Goal: Navigation & Orientation: Find specific page/section

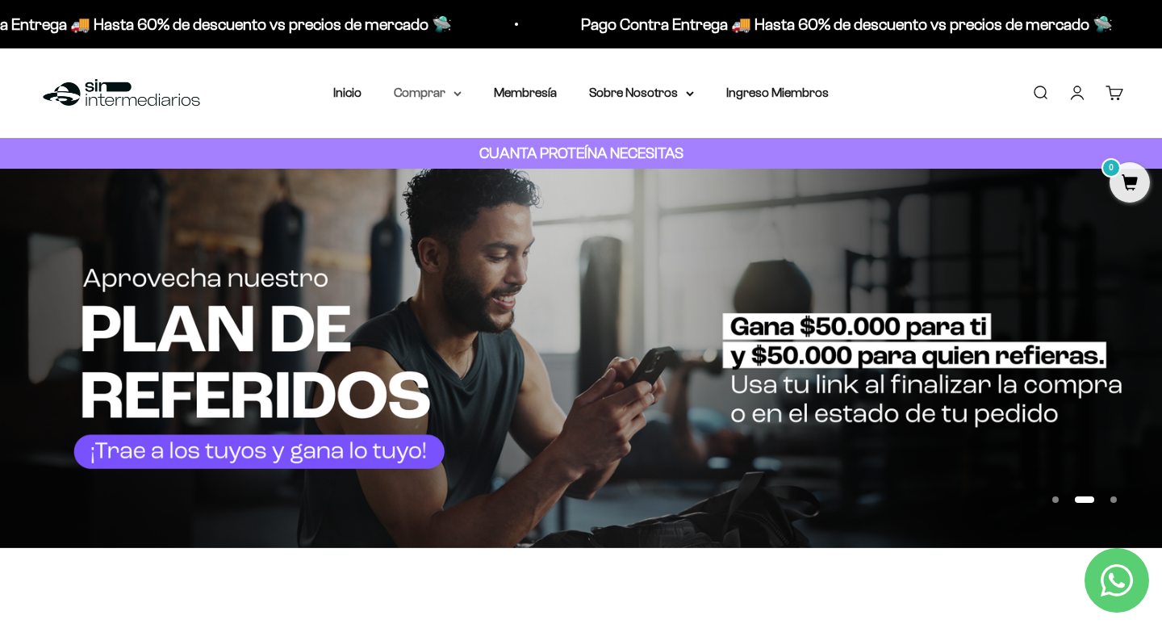
click at [457, 94] on icon at bounding box center [457, 93] width 6 height 3
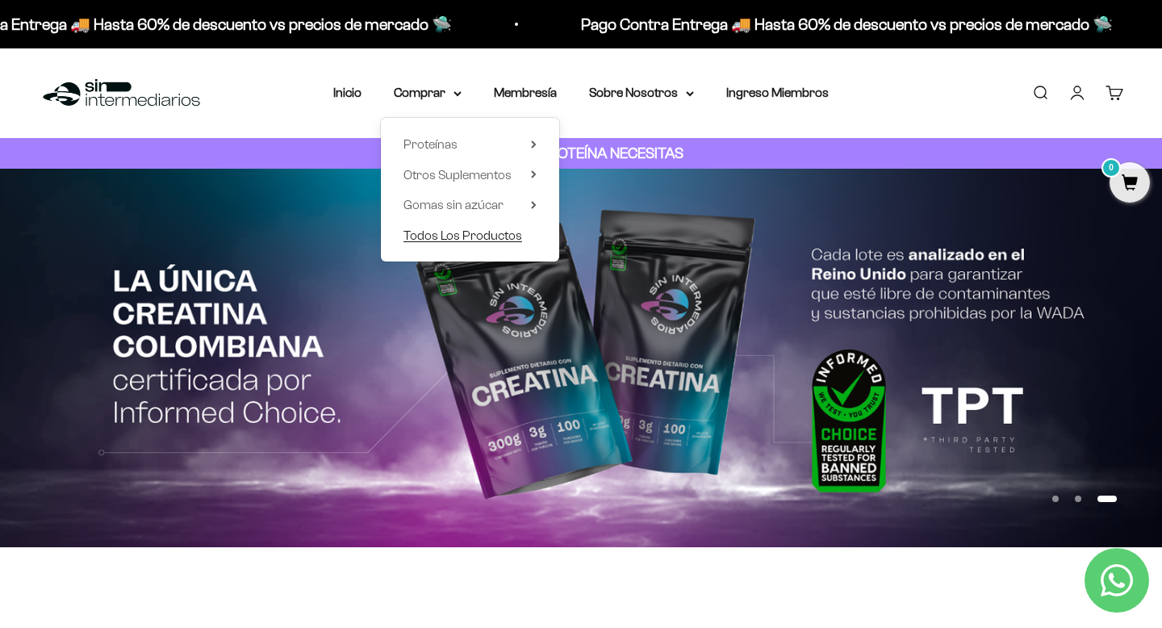
click at [441, 232] on span "Todos Los Productos" at bounding box center [462, 235] width 119 height 14
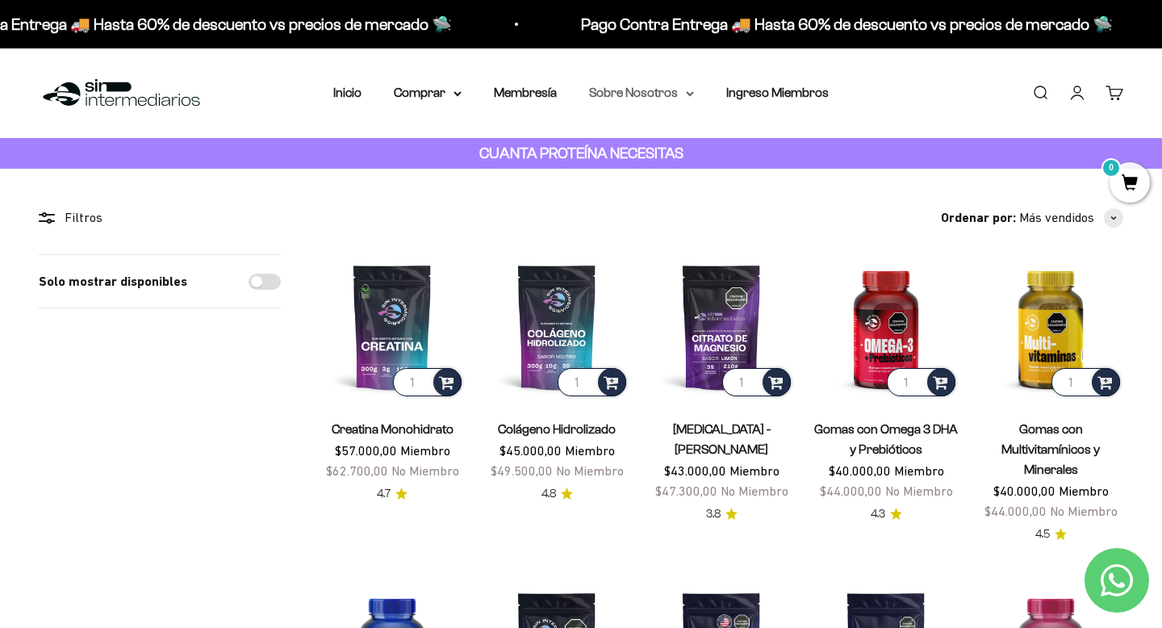
click at [689, 91] on icon at bounding box center [690, 94] width 8 height 6
click at [460, 91] on icon at bounding box center [457, 94] width 8 height 6
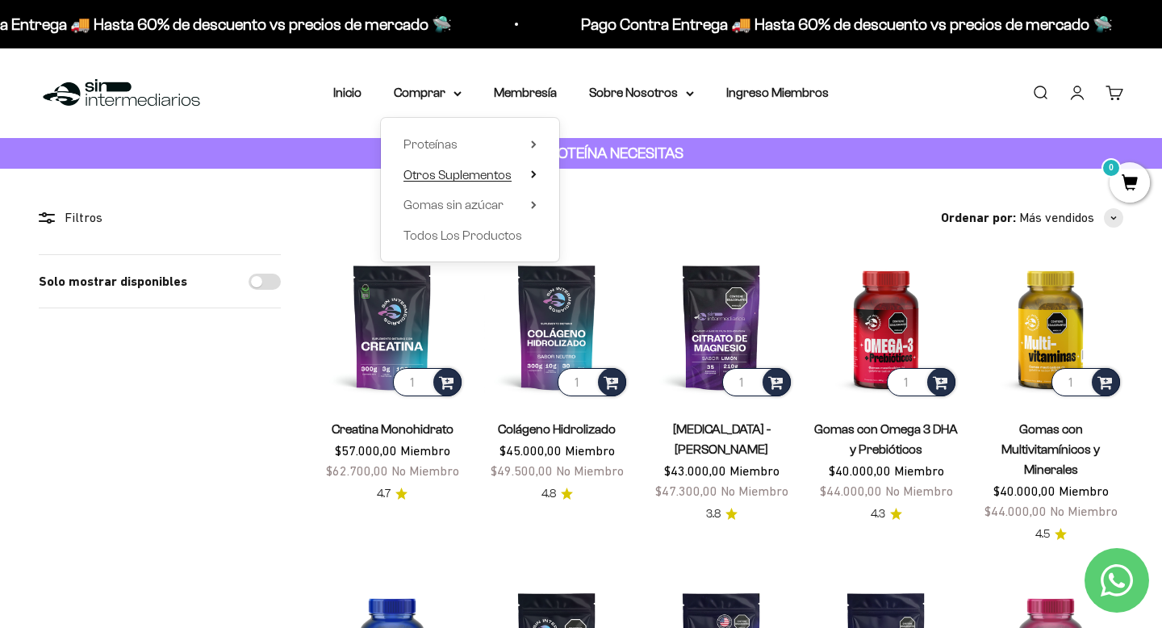
click at [453, 174] on span "Otros Suplementos" at bounding box center [457, 175] width 108 height 14
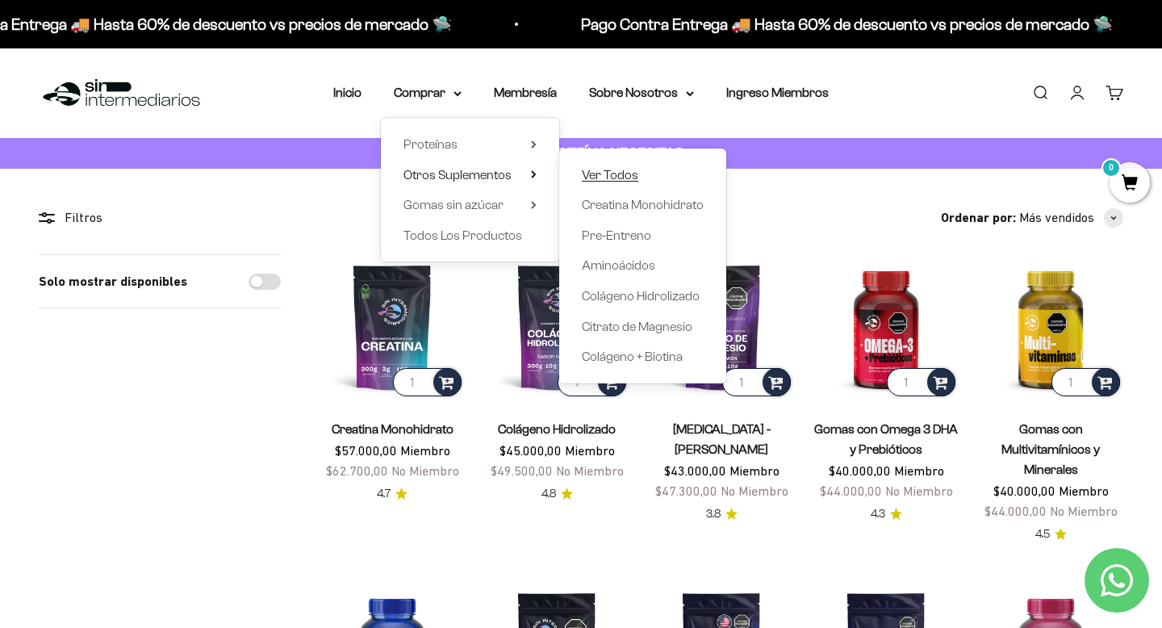
click at [596, 171] on span "Ver Todos" at bounding box center [610, 175] width 56 height 14
